Goal: Information Seeking & Learning: Learn about a topic

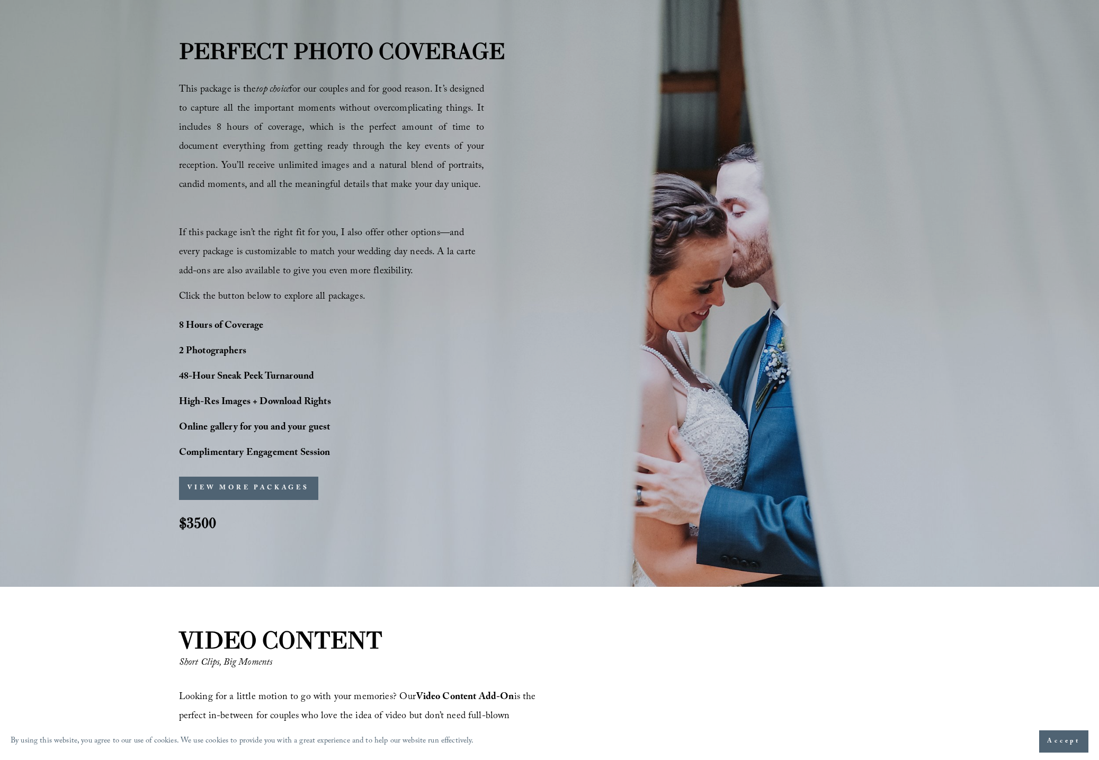
scroll to position [669, 0]
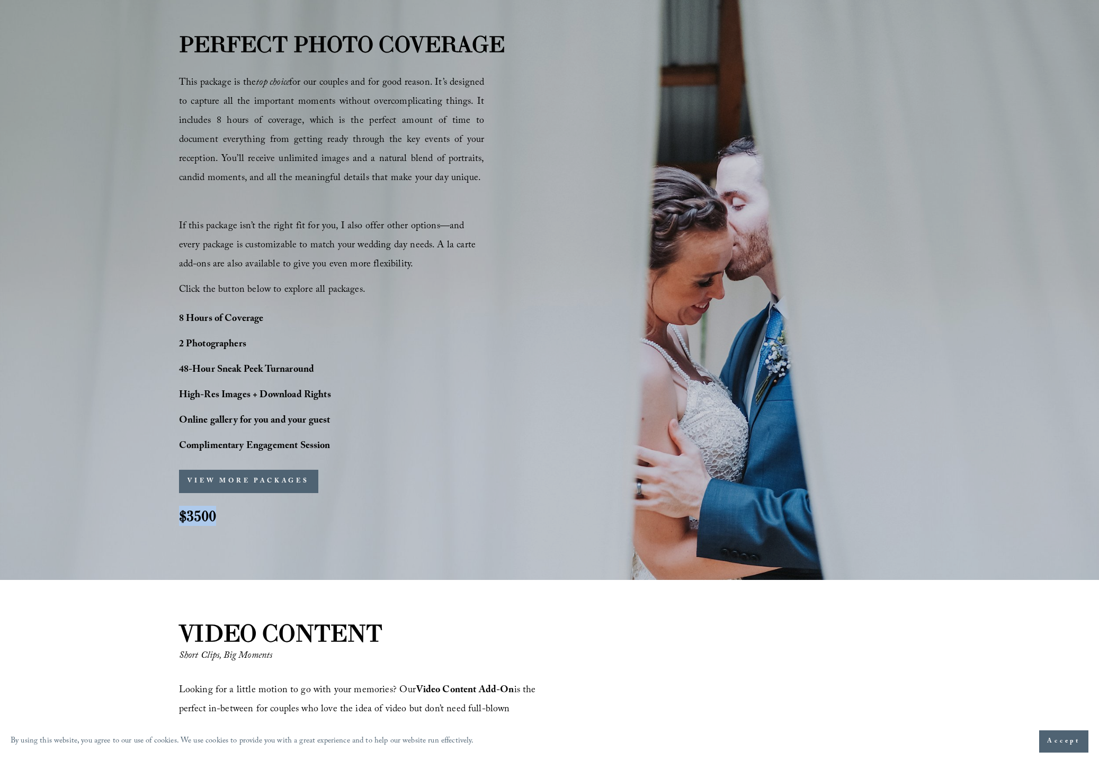
drag, startPoint x: 225, startPoint y: 519, endPoint x: 179, endPoint y: 517, distance: 46.1
click at [179, 517] on h2 "$3500" at bounding box center [207, 516] width 57 height 20
click at [306, 548] on div "PERFECT PHOTO COVERAGE This package is the top choice for our couples and for g…" at bounding box center [549, 285] width 1099 height 589
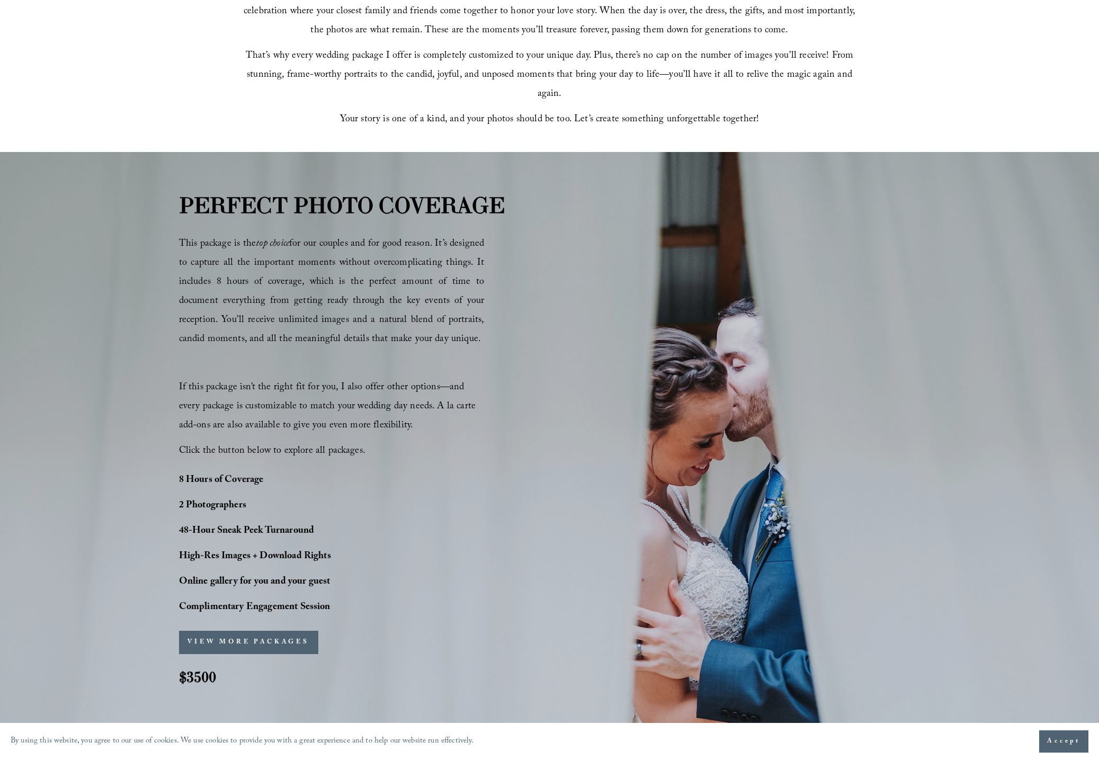
scroll to position [562, 0]
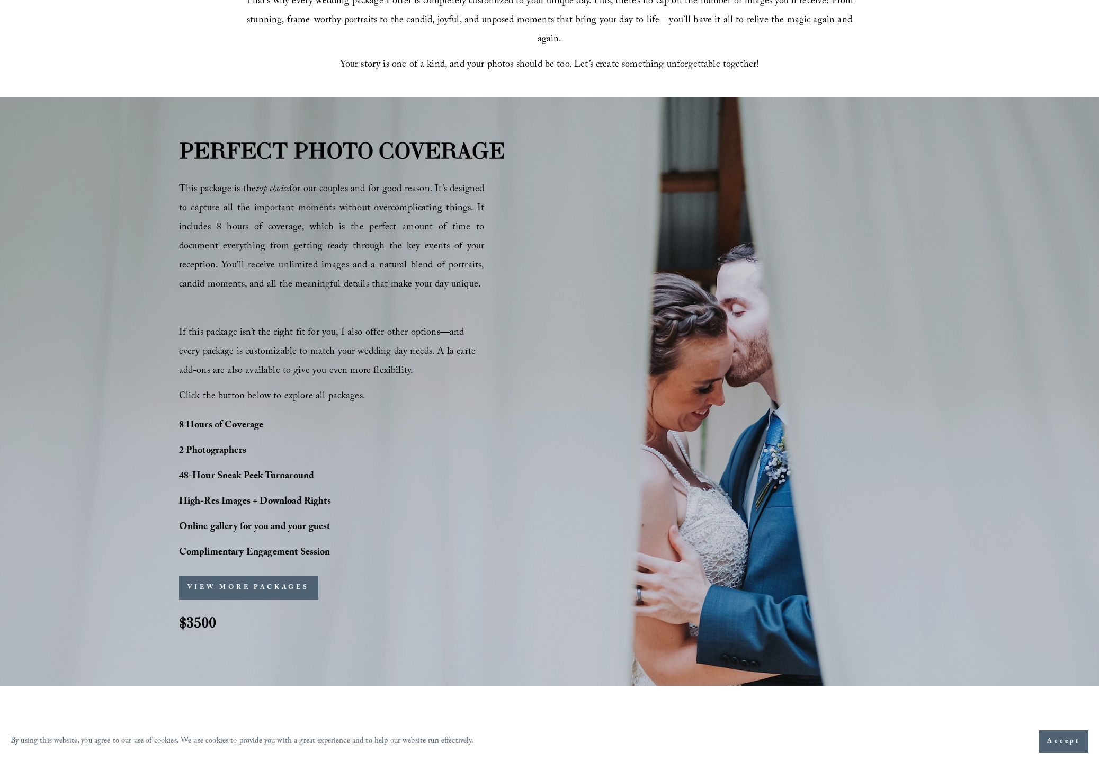
click at [184, 154] on strong "PERFECT PHOTO COVERAGE" at bounding box center [342, 151] width 326 height 28
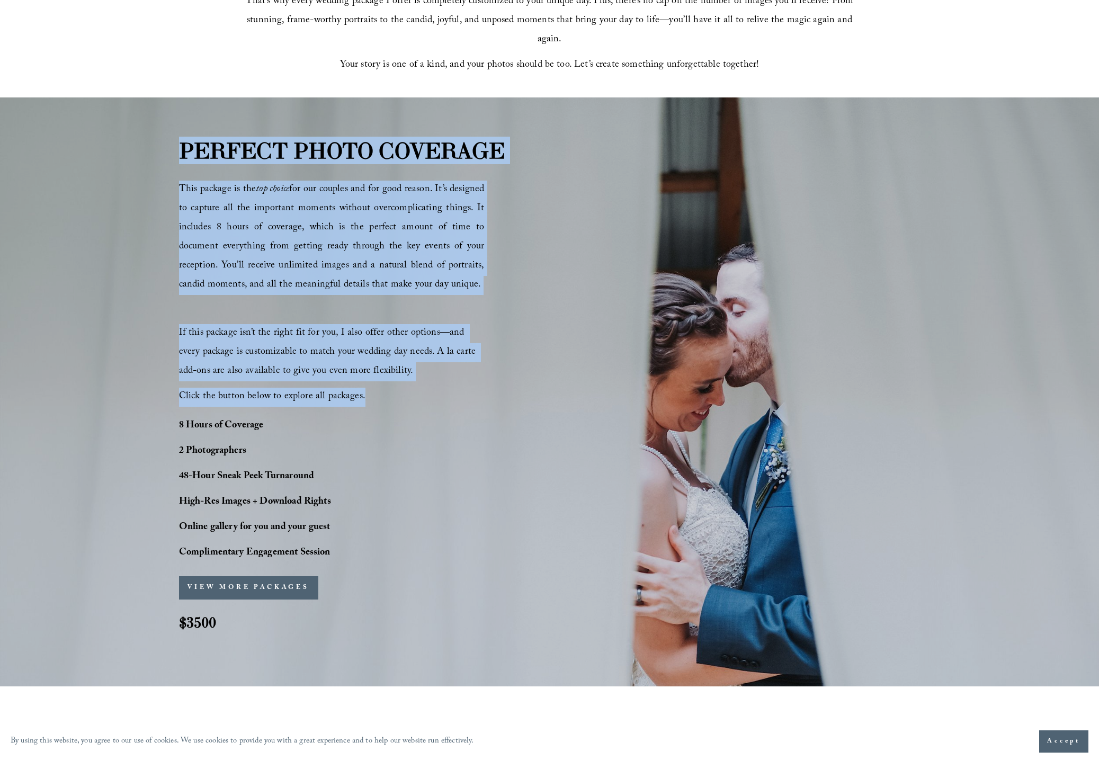
drag, startPoint x: 183, startPoint y: 150, endPoint x: 442, endPoint y: 419, distance: 373.7
click at [442, 419] on div "PERFECT PHOTO COVERAGE This package is the top choice for our couples and for g…" at bounding box center [549, 391] width 1099 height 516
copy div "PERFECT PHOTO COVERAGE This package is the top choice for our couples and for g…"
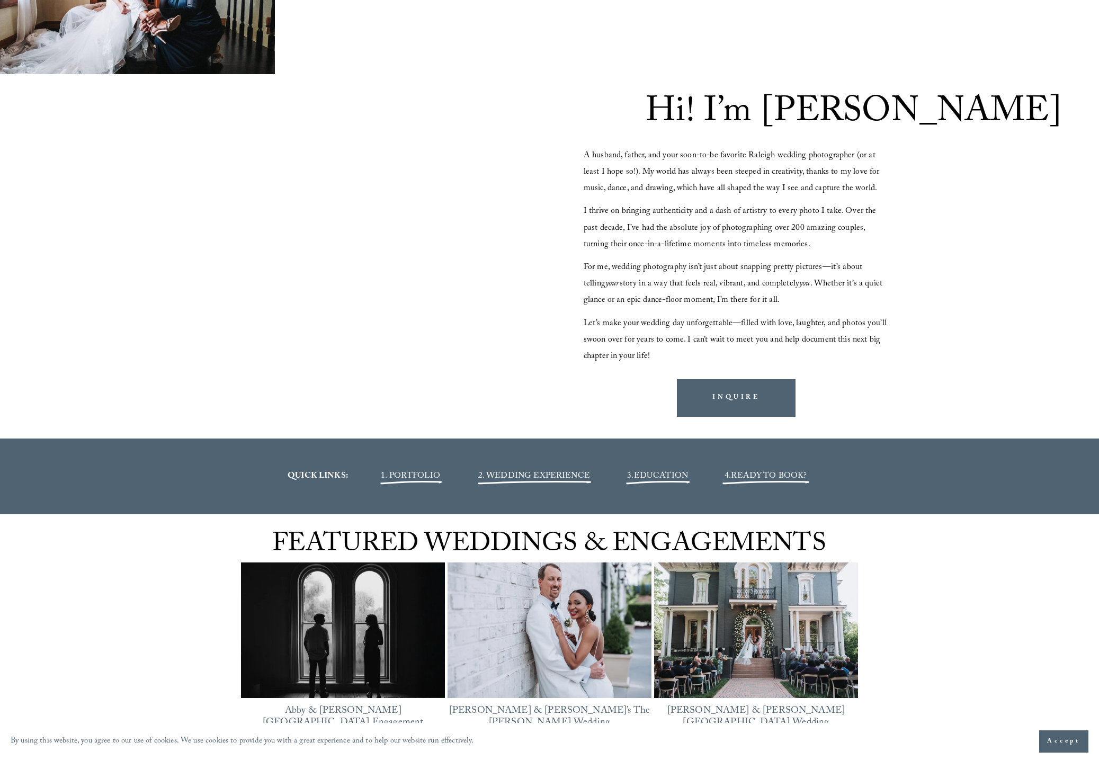
scroll to position [1178, 0]
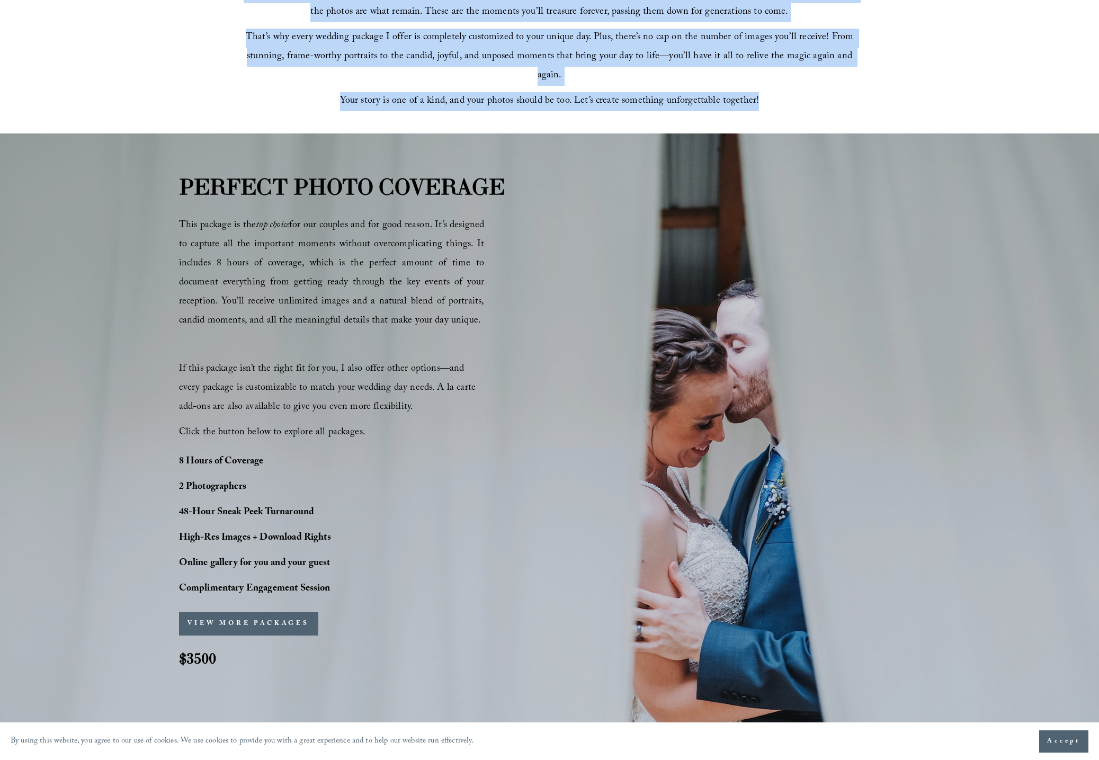
scroll to position [533, 0]
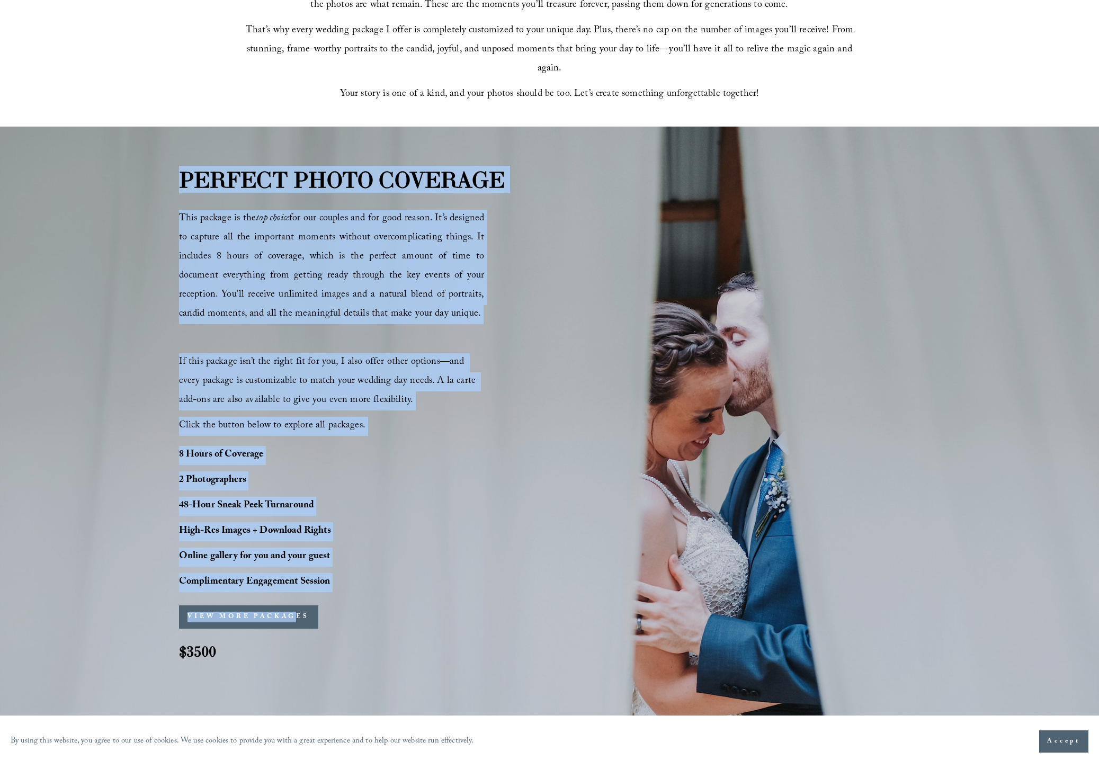
drag, startPoint x: 188, startPoint y: 175, endPoint x: 489, endPoint y: 585, distance: 508.7
click at [489, 585] on div "PERFECT PHOTO COVERAGE This package is the top choice for our couples and for g…" at bounding box center [549, 421] width 1099 height 516
copy div "PERFECT PHOTO COVERAGE This package is the top choice for our couples and for g…"
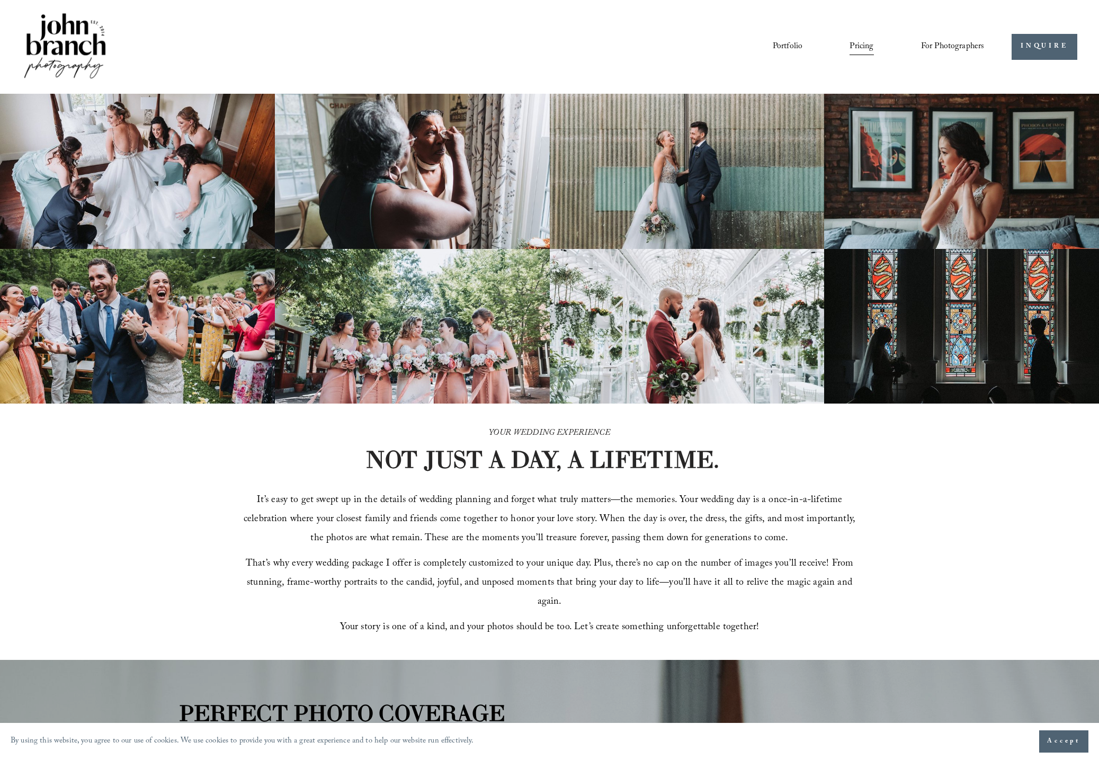
scroll to position [533, 0]
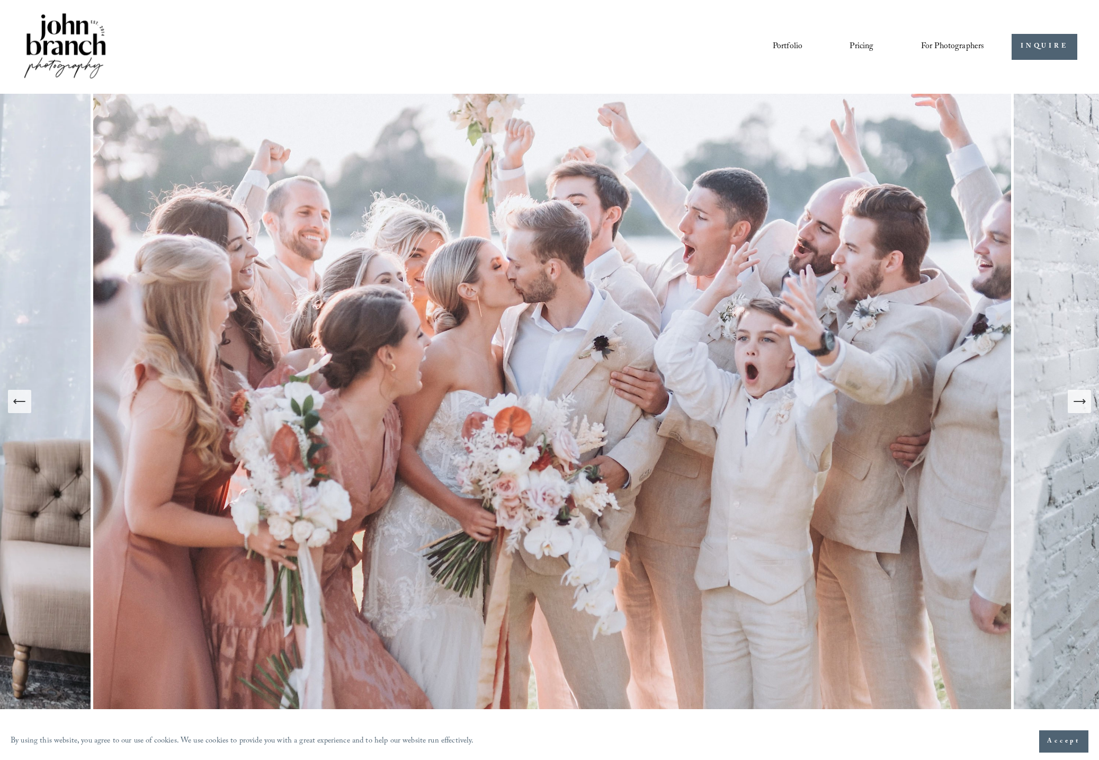
scroll to position [1178, 0]
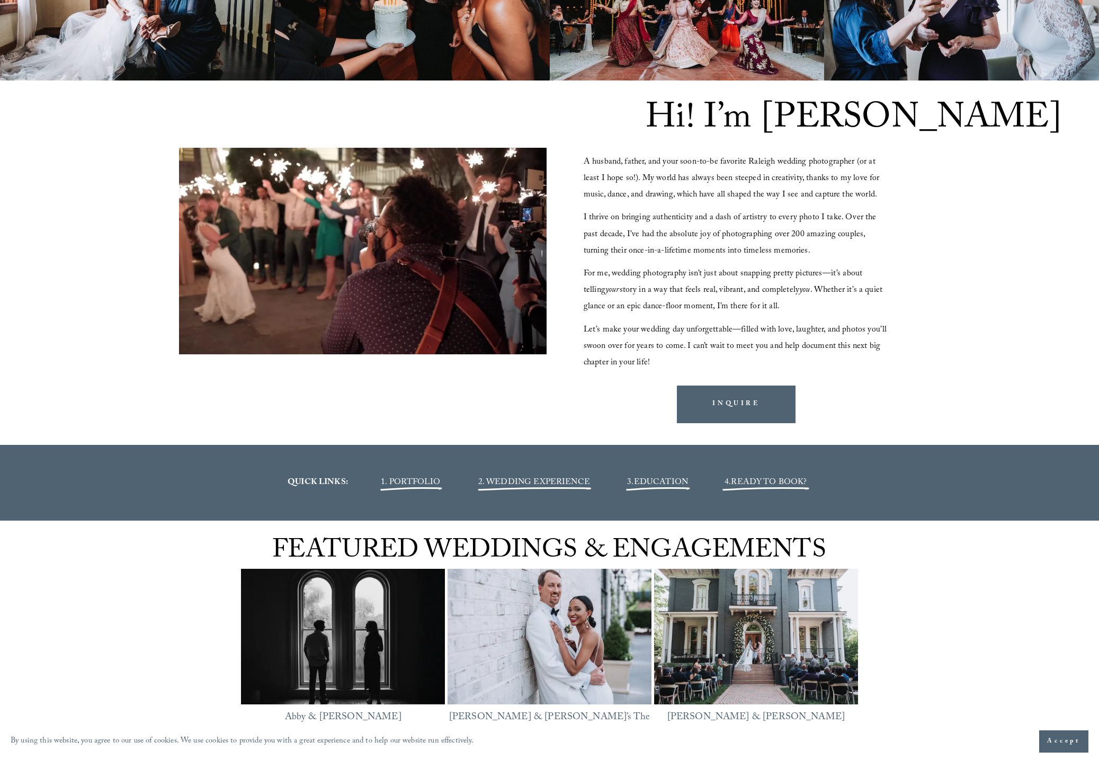
scroll to position [1001, 0]
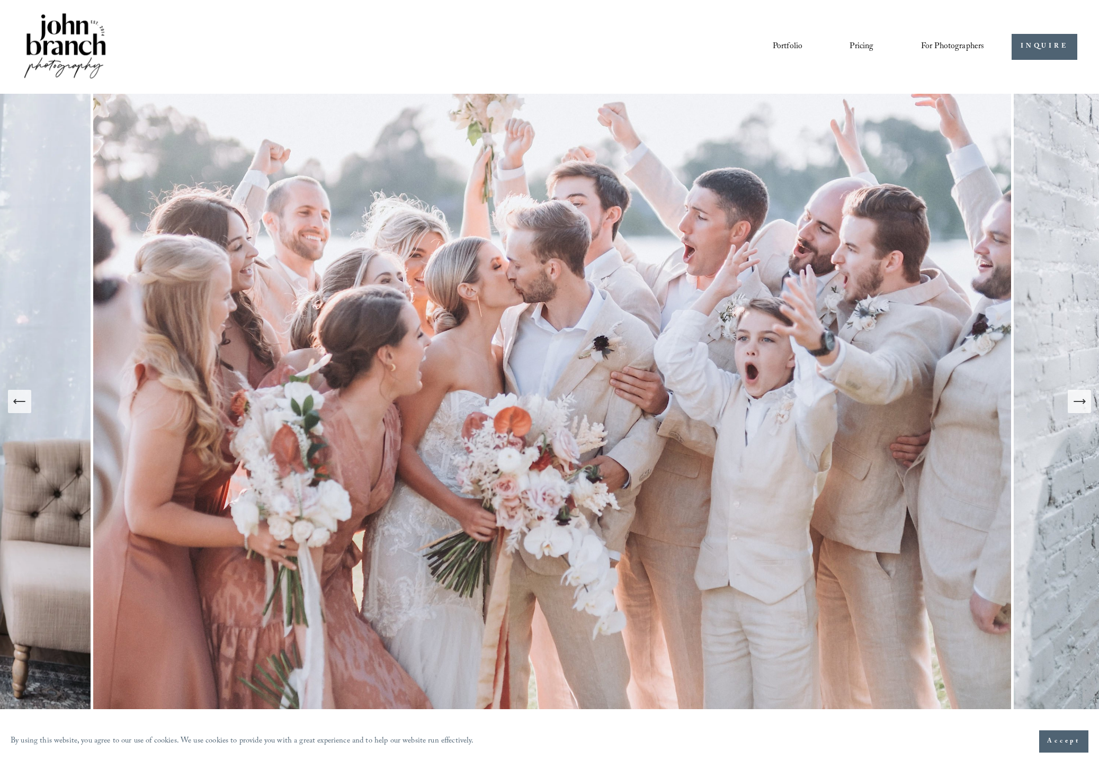
click at [860, 46] on link "Pricing" at bounding box center [861, 47] width 24 height 18
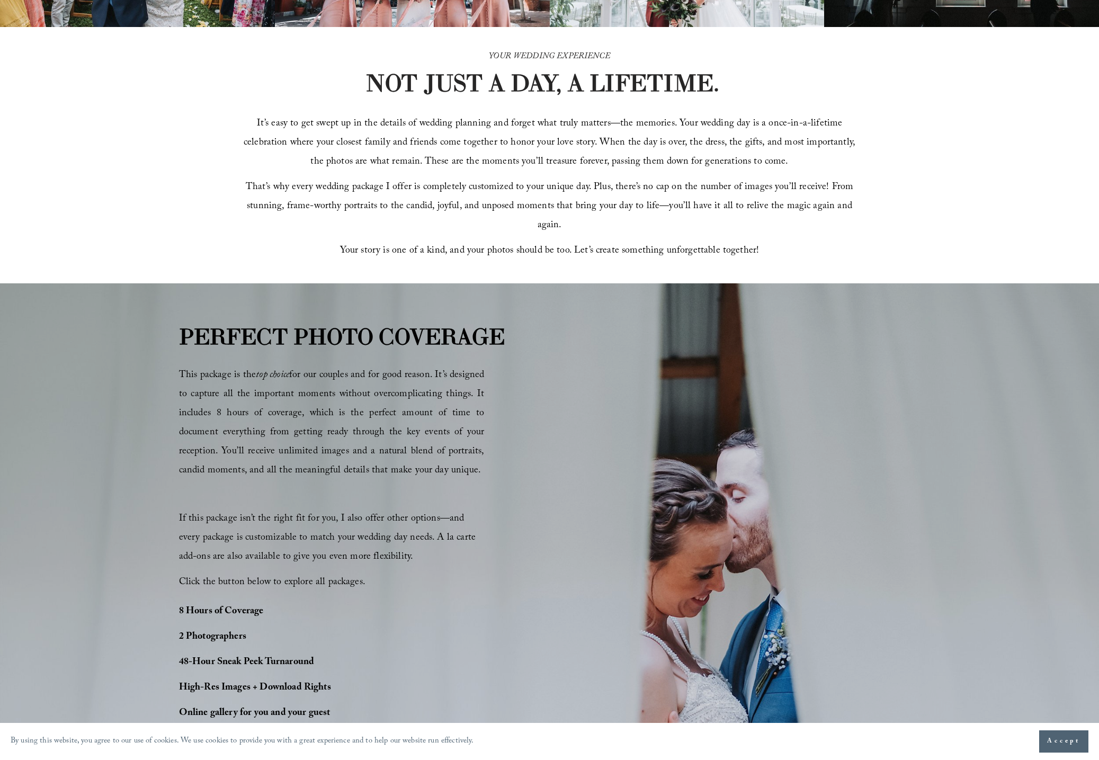
scroll to position [390, 0]
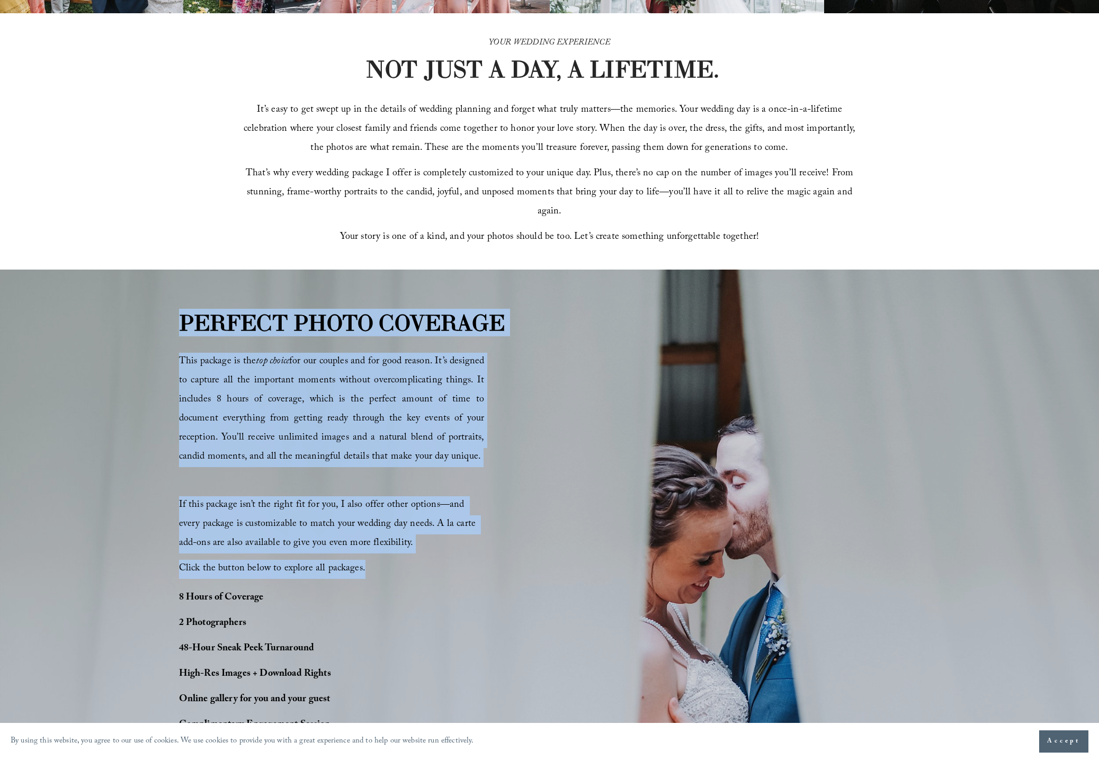
drag, startPoint x: 184, startPoint y: 321, endPoint x: 462, endPoint y: 562, distance: 367.9
click at [462, 562] on div "PERFECT PHOTO COVERAGE This package is the top choice for our couples and for g…" at bounding box center [549, 564] width 1099 height 516
copy div "PERFECT PHOTO COVERAGE This package is the top choice for our couples and for g…"
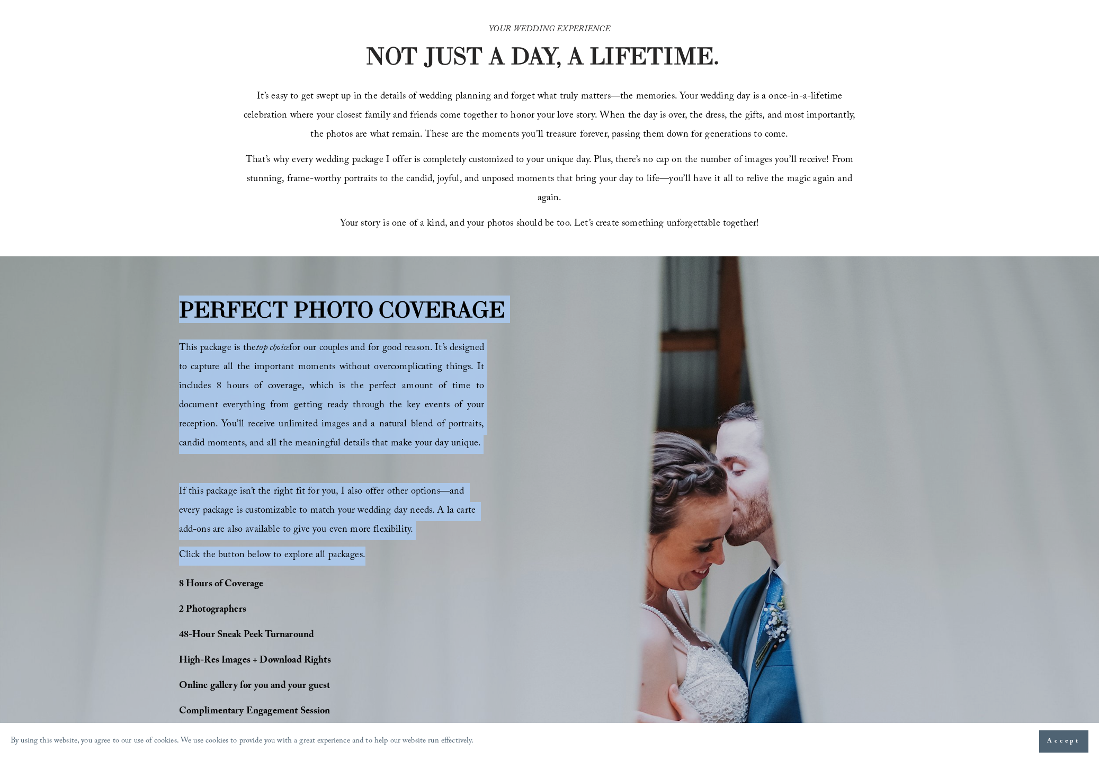
scroll to position [417, 0]
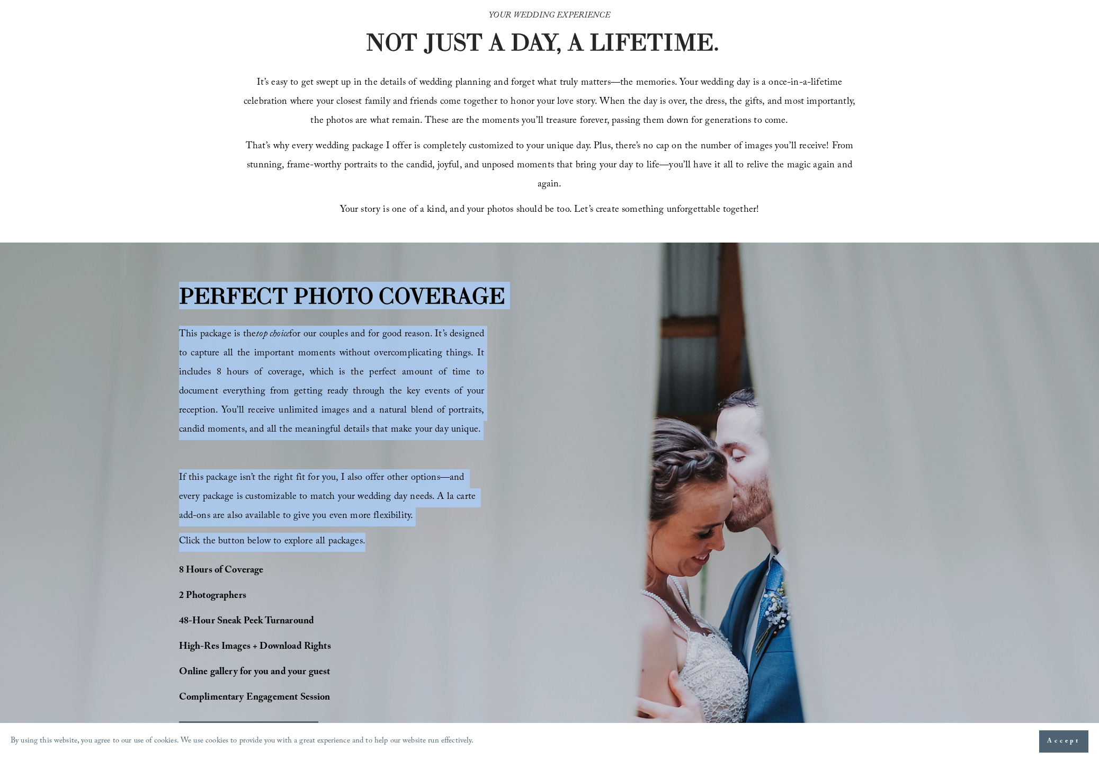
copy div "PERFECT PHOTO COVERAGE This package is the top choice for our couples and for g…"
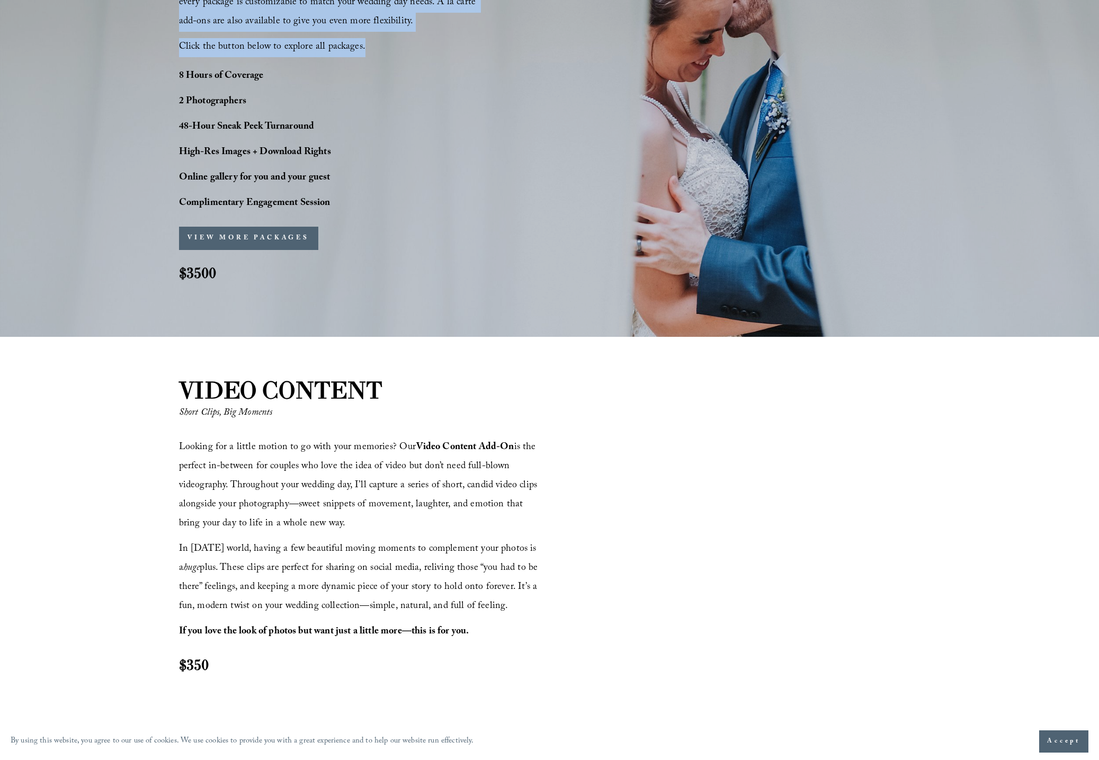
scroll to position [1067, 0]
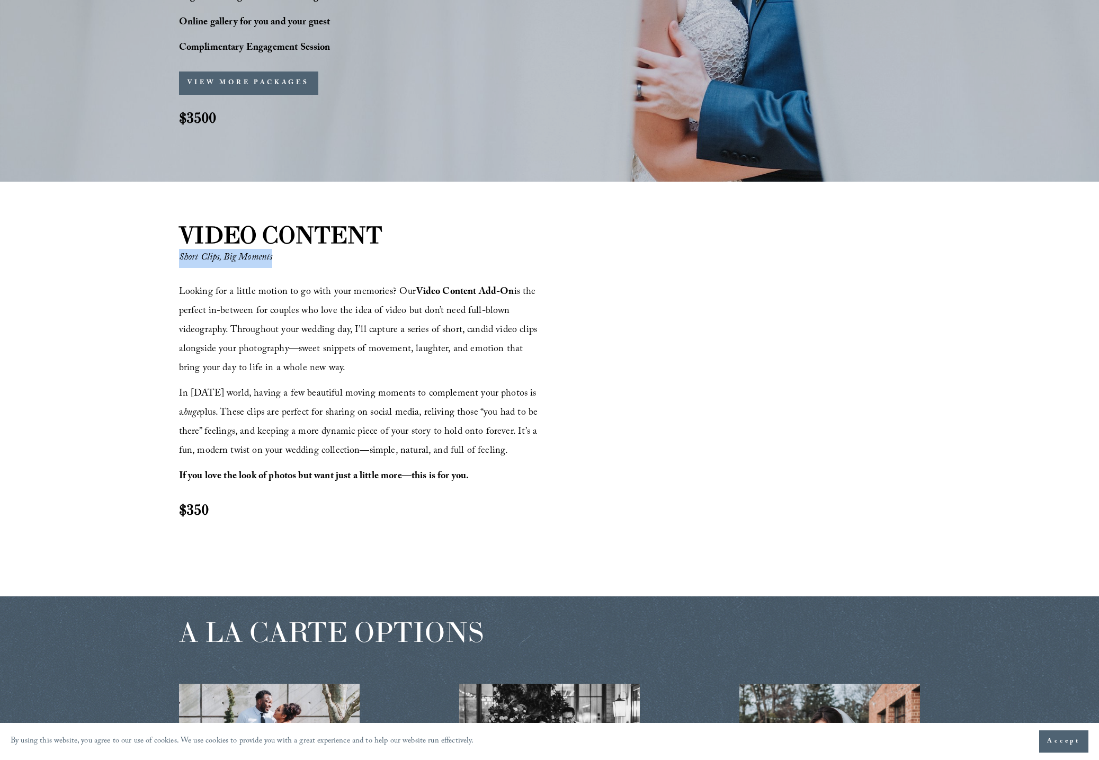
drag, startPoint x: 179, startPoint y: 256, endPoint x: 283, endPoint y: 261, distance: 104.4
click at [283, 261] on p "Short Clips, Big Moments" at bounding box center [316, 258] width 274 height 19
copy em "Short Clips, Big Moments"
click at [183, 292] on span "Looking for a little motion to go with your memories? Our Video Content Add-On …" at bounding box center [359, 330] width 361 height 93
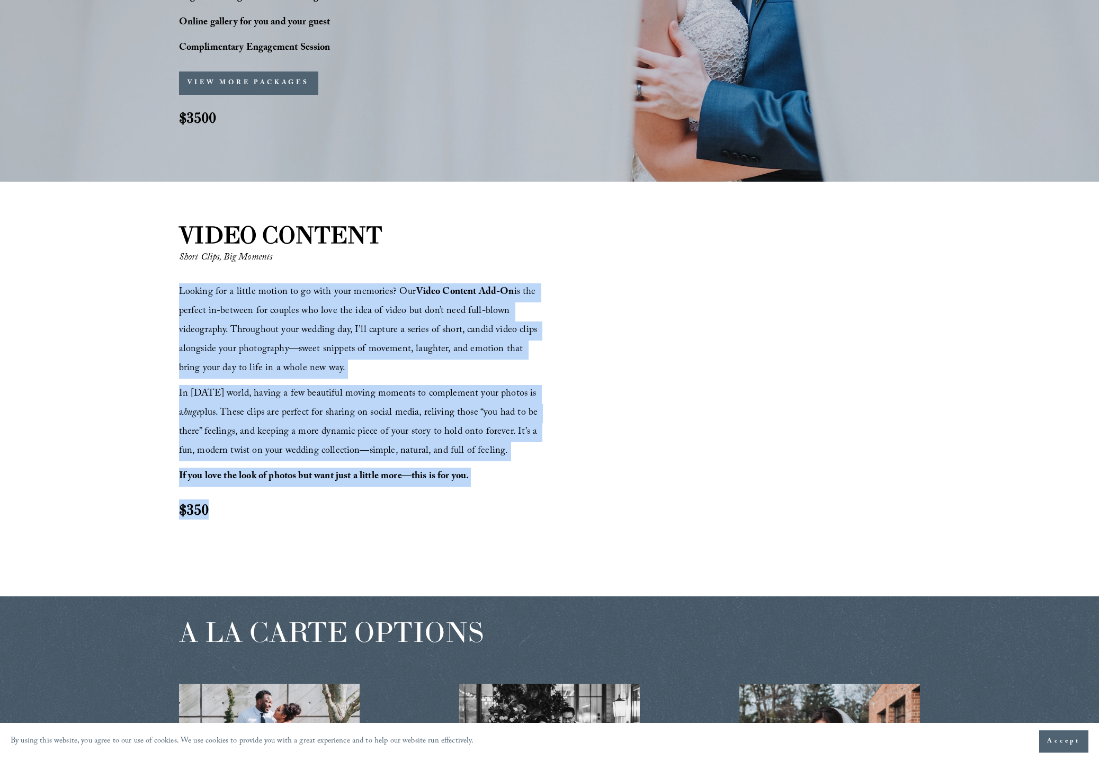
drag, startPoint x: 178, startPoint y: 291, endPoint x: 486, endPoint y: 518, distance: 382.9
click at [486, 518] on div "VIDEO CONTENT Short Clips, Big Moments Looking for a little motion to go with y…" at bounding box center [549, 389] width 1099 height 343
copy div "Looking for a little motion to go with your memories? Our Video Content Add-On …"
